Goal: Understand process/instructions: Learn how to perform a task or action

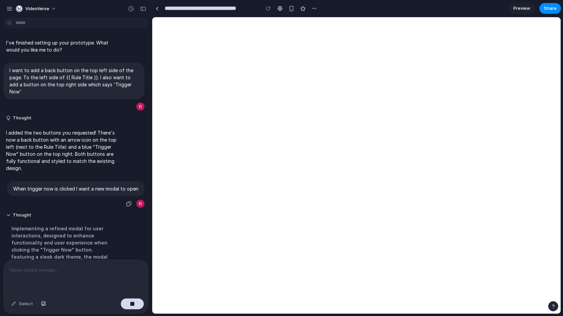
click at [78, 190] on p "When trigger now is clicked I want a new modal to open" at bounding box center [75, 188] width 125 height 7
copy div "When trigger now is clicked I want a new modal to open"
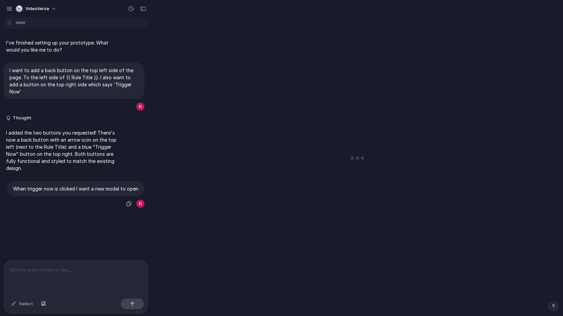
scroll to position [26, 0]
